Goal: Use online tool/utility: Utilize a website feature to perform a specific function

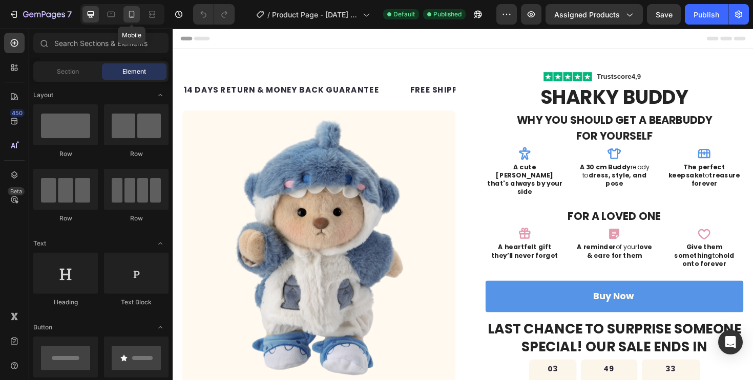
click at [137, 15] on icon at bounding box center [131, 14] width 10 height 10
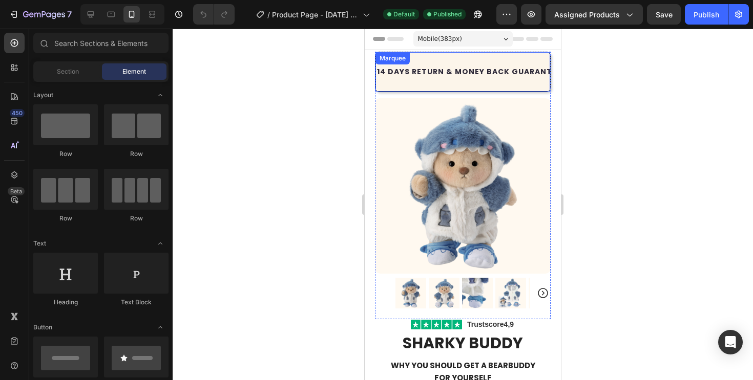
click at [455, 59] on div "14 DAYS RETURN & MONEY BACK GUARANTEE Text Block FREE SHIPPING WORLDWIDE Text B…" at bounding box center [463, 72] width 176 height 40
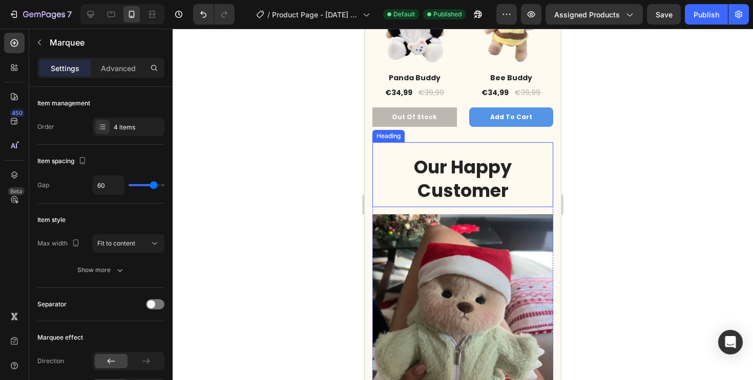
scroll to position [1166, 0]
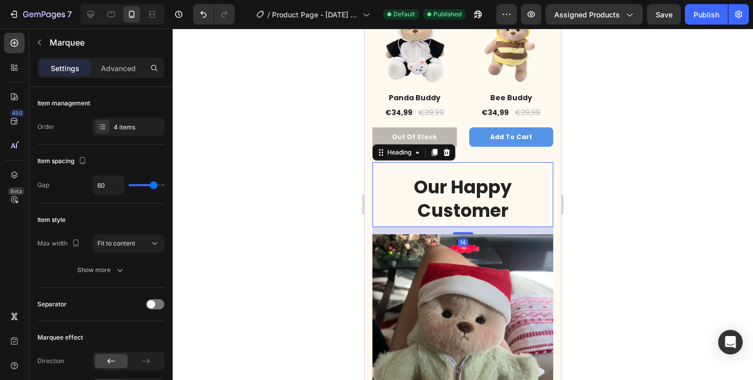
click at [551, 164] on div "Our Happy Customer Heading 14" at bounding box center [462, 194] width 181 height 65
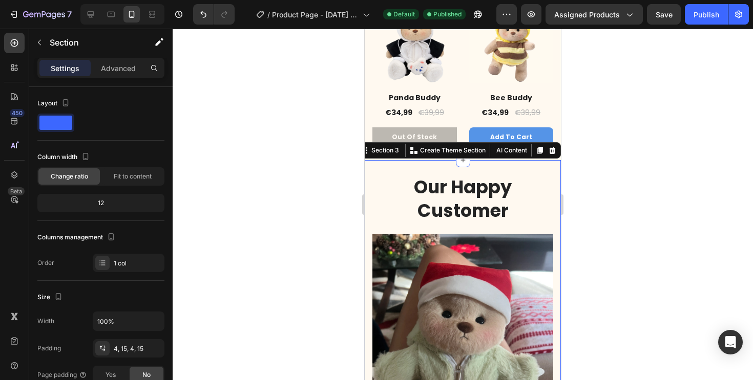
click at [556, 167] on div "Our Happy Customer Heading Image "I LOVE IT" Text block “Quality is way better …" at bounding box center [463, 384] width 196 height 448
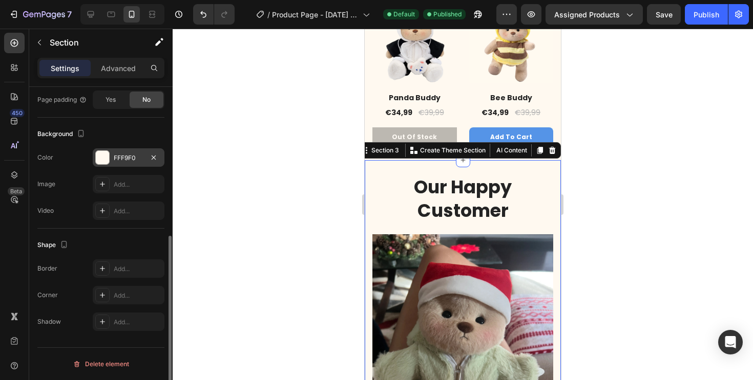
click at [138, 160] on div "FFF9F0" at bounding box center [129, 158] width 30 height 9
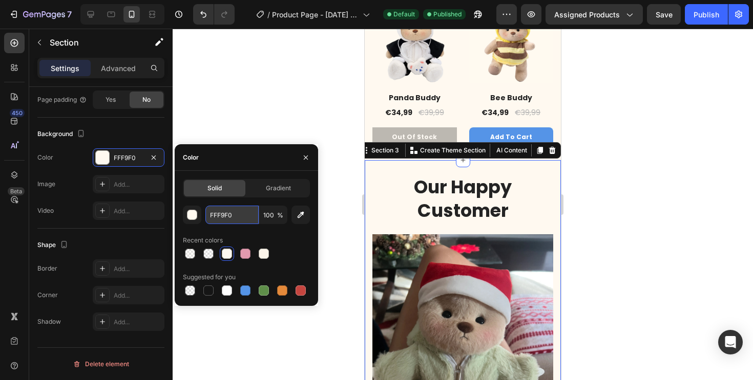
click at [225, 224] on input "FFF9F0" at bounding box center [231, 215] width 53 height 18
click at [299, 89] on div at bounding box center [463, 205] width 580 height 352
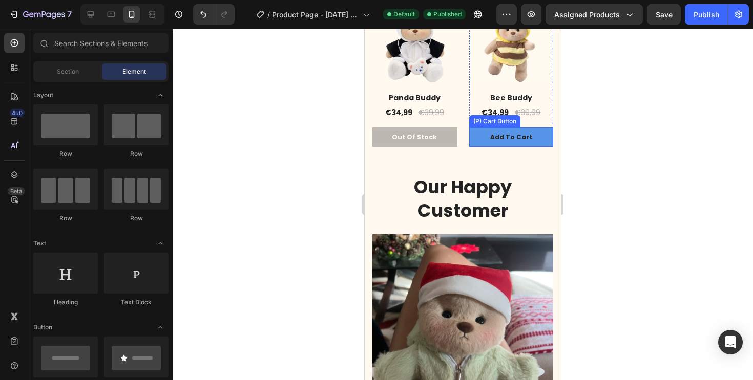
click at [538, 138] on button "Add To Cart" at bounding box center [511, 136] width 84 height 19
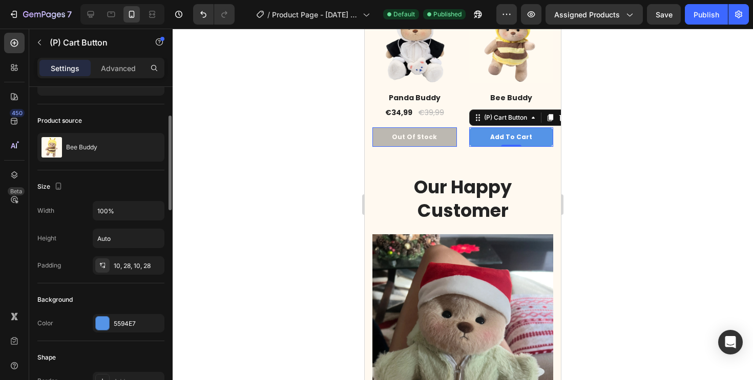
scroll to position [68, 0]
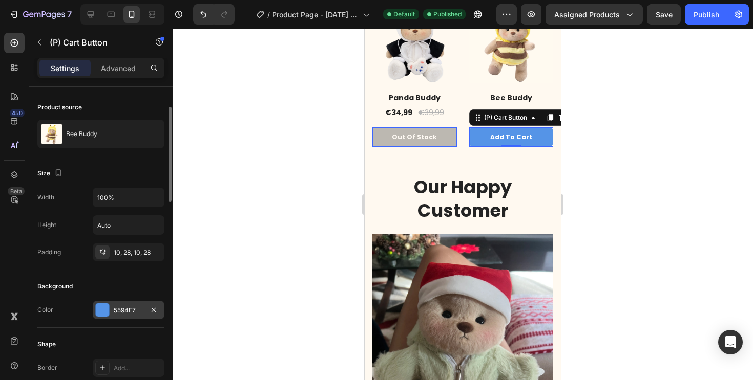
click at [134, 315] on div "5594E7" at bounding box center [129, 310] width 30 height 9
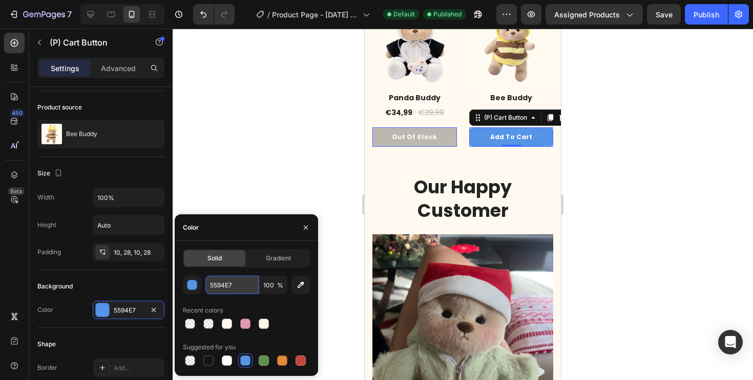
click at [237, 284] on input "5594E7" at bounding box center [231, 285] width 53 height 18
click at [228, 286] on input "5594E7" at bounding box center [231, 285] width 53 height 18
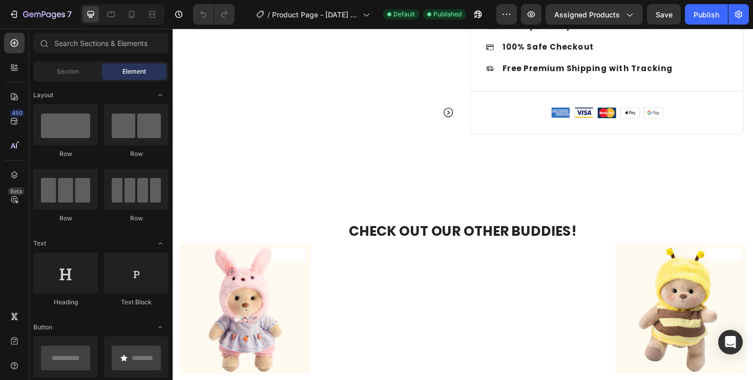
scroll to position [663, 0]
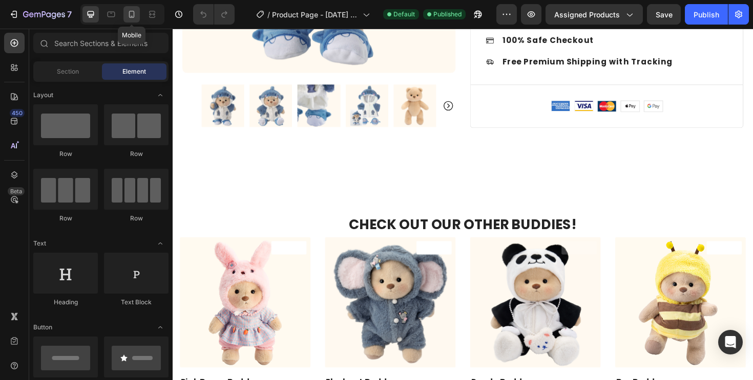
click at [134, 18] on icon at bounding box center [131, 14] width 10 height 10
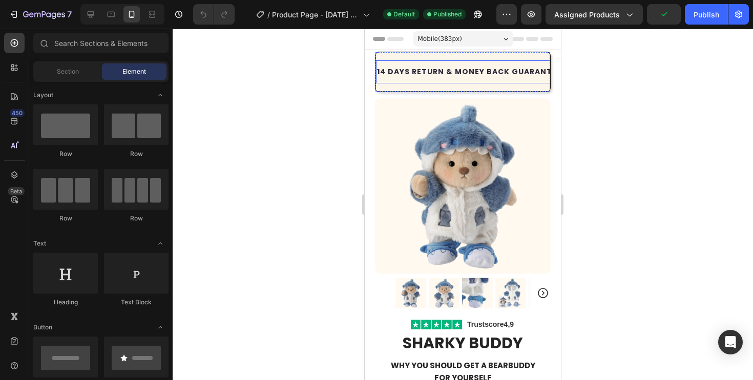
click at [459, 75] on p "14 DAYS RETURN & MONEY BACK GUARANTEE" at bounding box center [469, 72] width 184 height 13
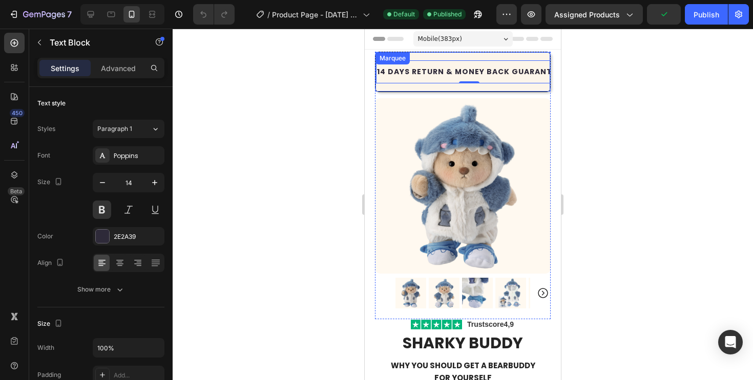
click at [455, 86] on div "14 DAYS RETURN & MONEY BACK GUARANTEE Text Block 0 FREE SHIPPING WORLDWIDE Text…" at bounding box center [463, 72] width 176 height 40
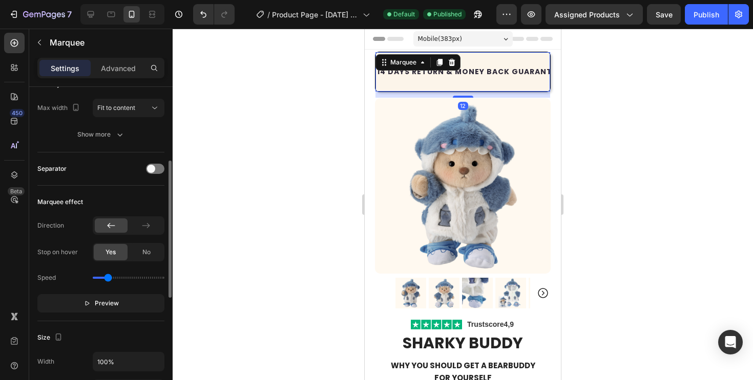
scroll to position [435, 0]
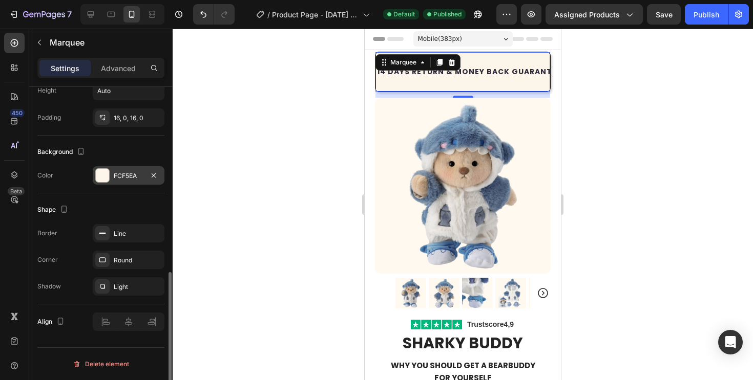
drag, startPoint x: 115, startPoint y: 179, endPoint x: 125, endPoint y: 179, distance: 10.8
click at [115, 179] on div "FCF5EA" at bounding box center [129, 176] width 30 height 9
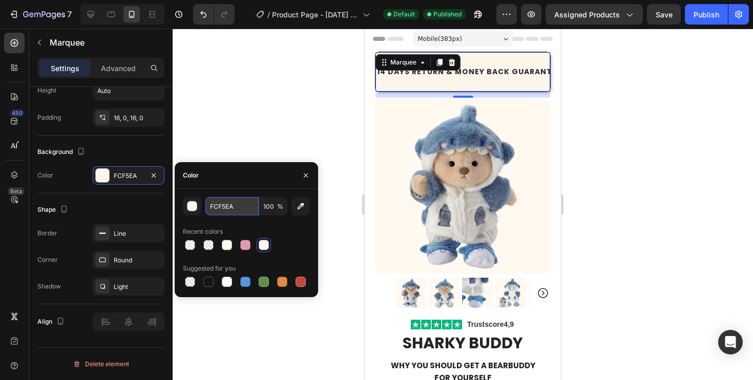
click at [241, 212] on input "FCF5EA" at bounding box center [231, 206] width 53 height 18
